Goal: Information Seeking & Learning: Learn about a topic

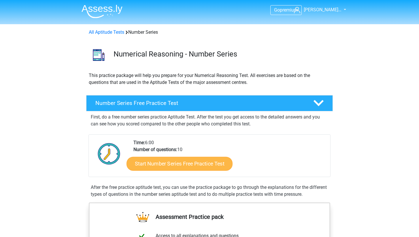
click at [207, 163] on link "Start Number Series Free Practice Test" at bounding box center [180, 164] width 106 height 14
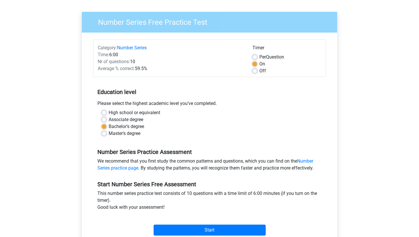
scroll to position [116, 0]
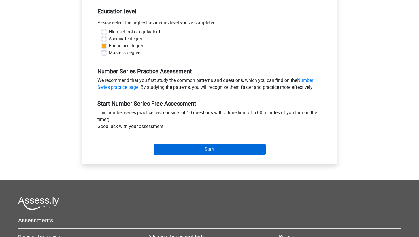
click at [210, 150] on input "Start" at bounding box center [210, 149] width 112 height 11
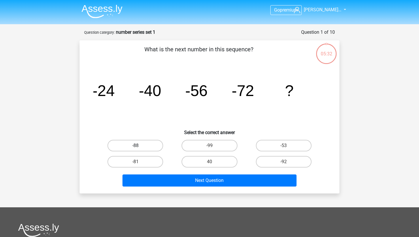
click at [156, 148] on label "-88" at bounding box center [136, 146] width 56 height 12
click at [139, 148] on input "-88" at bounding box center [138, 148] width 4 height 4
radio input "true"
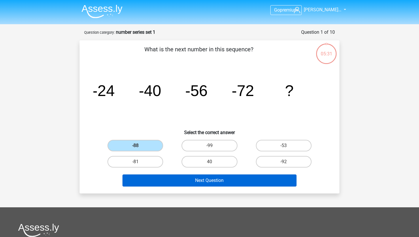
click at [207, 180] on button "Next Question" at bounding box center [210, 180] width 174 height 12
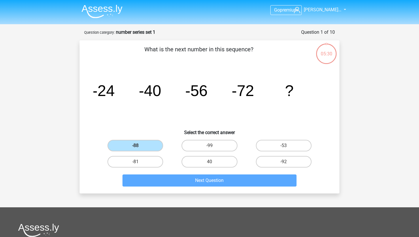
scroll to position [29, 0]
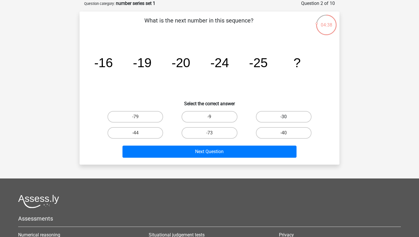
click at [274, 115] on label "-30" at bounding box center [284, 117] width 56 height 12
click at [284, 117] on input "-30" at bounding box center [286, 119] width 4 height 4
radio input "true"
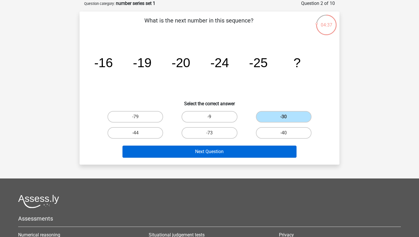
click at [245, 150] on button "Next Question" at bounding box center [210, 152] width 174 height 12
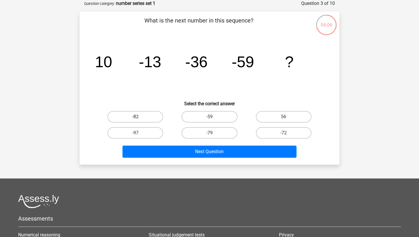
click at [144, 116] on label "-82" at bounding box center [136, 117] width 56 height 12
click at [139, 117] on input "-82" at bounding box center [138, 119] width 4 height 4
radio input "true"
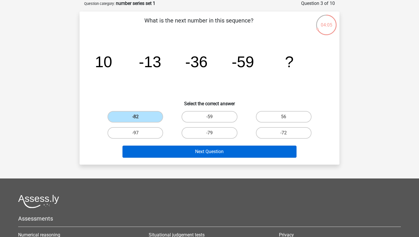
click at [203, 153] on button "Next Question" at bounding box center [210, 152] width 174 height 12
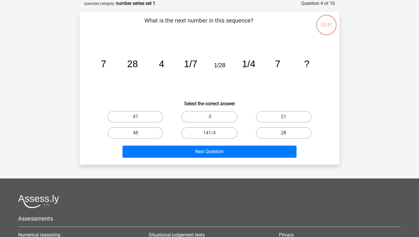
click at [271, 130] on label "28" at bounding box center [284, 133] width 56 height 12
click at [284, 133] on input "28" at bounding box center [286, 135] width 4 height 4
radio input "true"
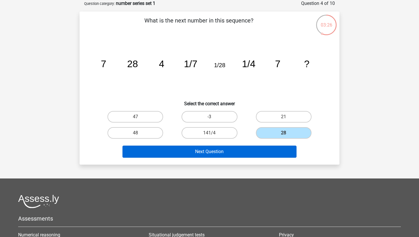
click at [242, 150] on button "Next Question" at bounding box center [210, 152] width 174 height 12
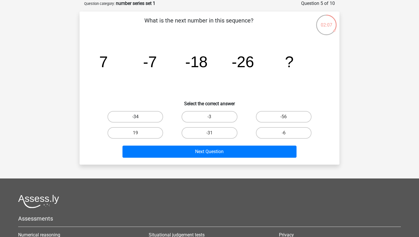
click at [143, 119] on label "-34" at bounding box center [136, 117] width 56 height 12
click at [139, 119] on input "-34" at bounding box center [138, 119] width 4 height 4
radio input "true"
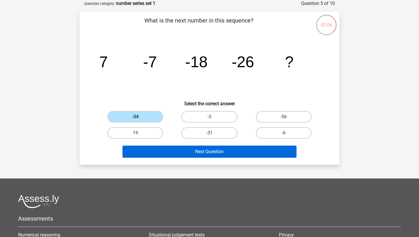
click at [207, 151] on button "Next Question" at bounding box center [210, 152] width 174 height 12
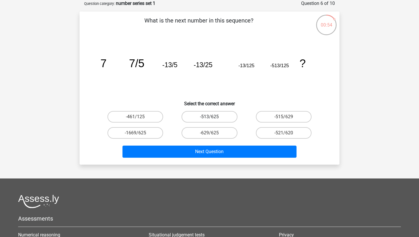
click at [229, 118] on label "-513/625" at bounding box center [210, 117] width 56 height 12
click at [213, 118] on input "-513/625" at bounding box center [212, 119] width 4 height 4
radio input "true"
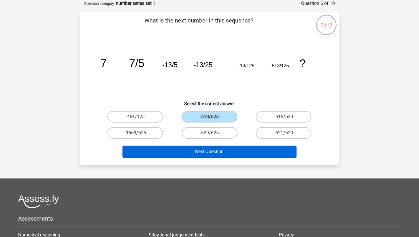
click at [242, 153] on button "Next Question" at bounding box center [210, 152] width 174 height 12
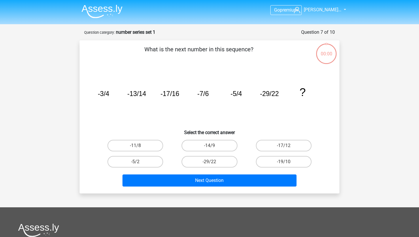
scroll to position [29, 0]
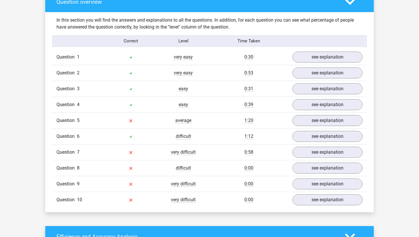
scroll to position [437, 0]
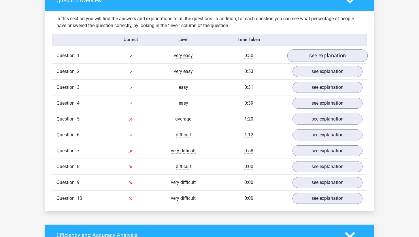
click at [313, 55] on link "see explanation" at bounding box center [327, 55] width 80 height 13
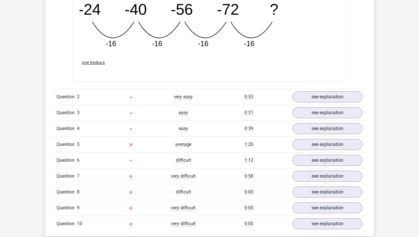
scroll to position [664, 0]
click at [337, 101] on link "see explanation" at bounding box center [327, 97] width 80 height 13
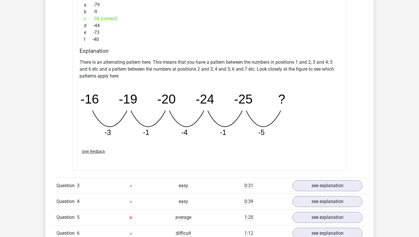
scroll to position [875, 0]
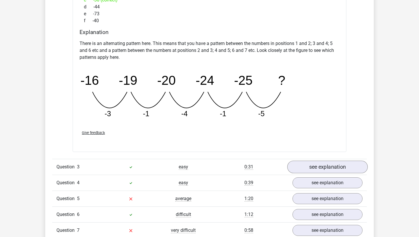
click at [316, 169] on link "see explanation" at bounding box center [327, 167] width 80 height 13
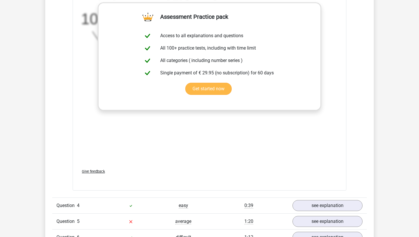
scroll to position [1208, 0]
click at [322, 206] on link "see explanation" at bounding box center [327, 205] width 80 height 13
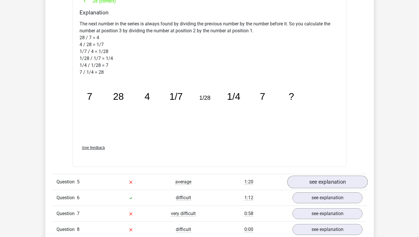
scroll to position [1548, 0]
click at [342, 183] on link "see explanation" at bounding box center [327, 182] width 80 height 13
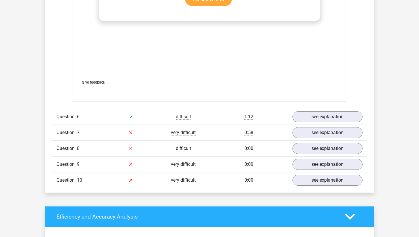
scroll to position [1990, 0]
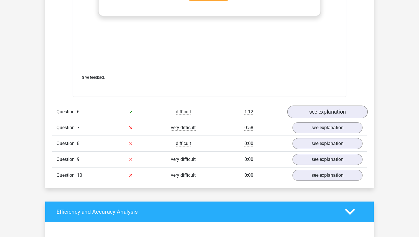
click at [344, 113] on link "see explanation" at bounding box center [327, 112] width 80 height 13
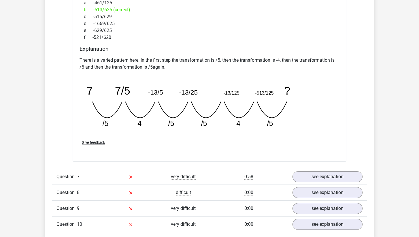
scroll to position [2199, 0]
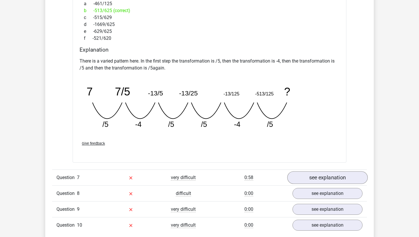
click at [342, 178] on link "see explanation" at bounding box center [327, 178] width 80 height 13
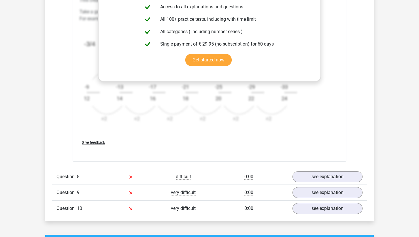
scroll to position [2571, 0]
click at [342, 178] on link "see explanation" at bounding box center [327, 176] width 80 height 13
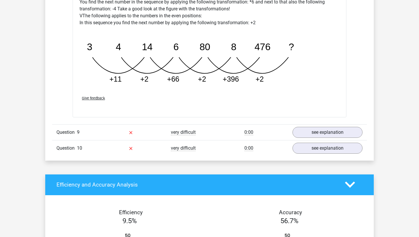
scroll to position [2922, 0]
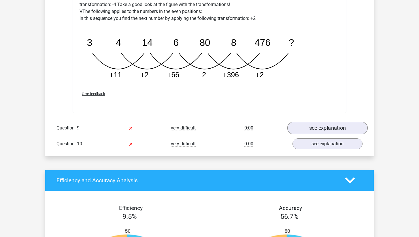
click at [333, 126] on link "see explanation" at bounding box center [327, 128] width 80 height 13
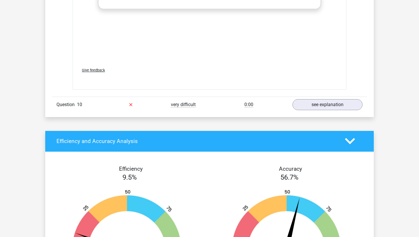
scroll to position [3329, 0]
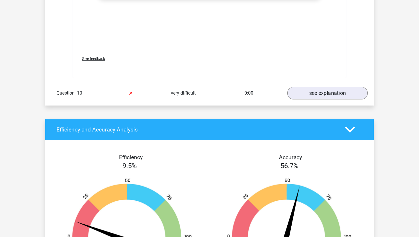
click at [334, 93] on link "see explanation" at bounding box center [327, 93] width 80 height 13
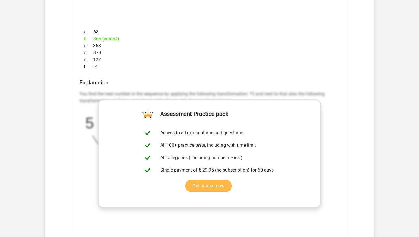
scroll to position [3542, 0]
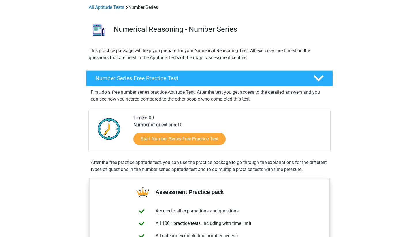
scroll to position [63, 0]
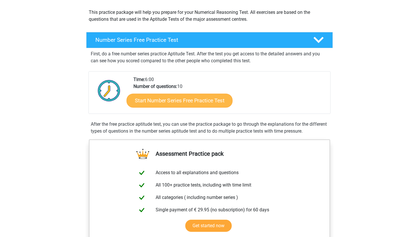
click at [219, 106] on link "Start Number Series Free Practice Test" at bounding box center [180, 100] width 106 height 14
